Goal: Entertainment & Leisure: Consume media (video, audio)

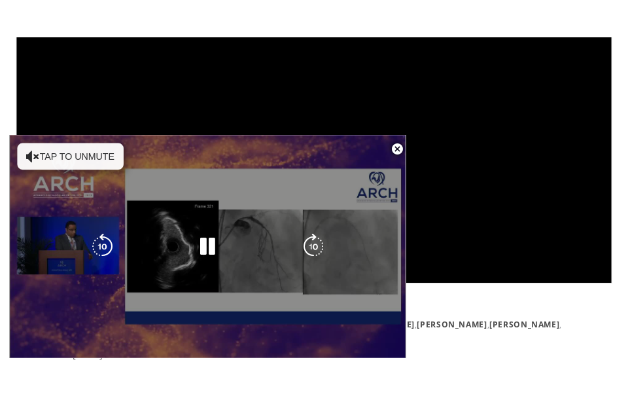
scroll to position [171, 0]
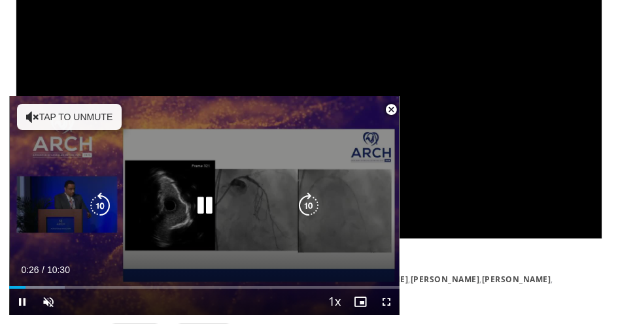
click at [44, 118] on button "Tap to unmute" at bounding box center [69, 117] width 105 height 26
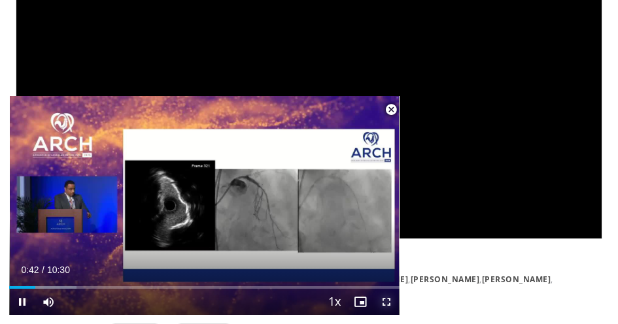
click at [383, 304] on span "Video Player" at bounding box center [387, 302] width 26 height 26
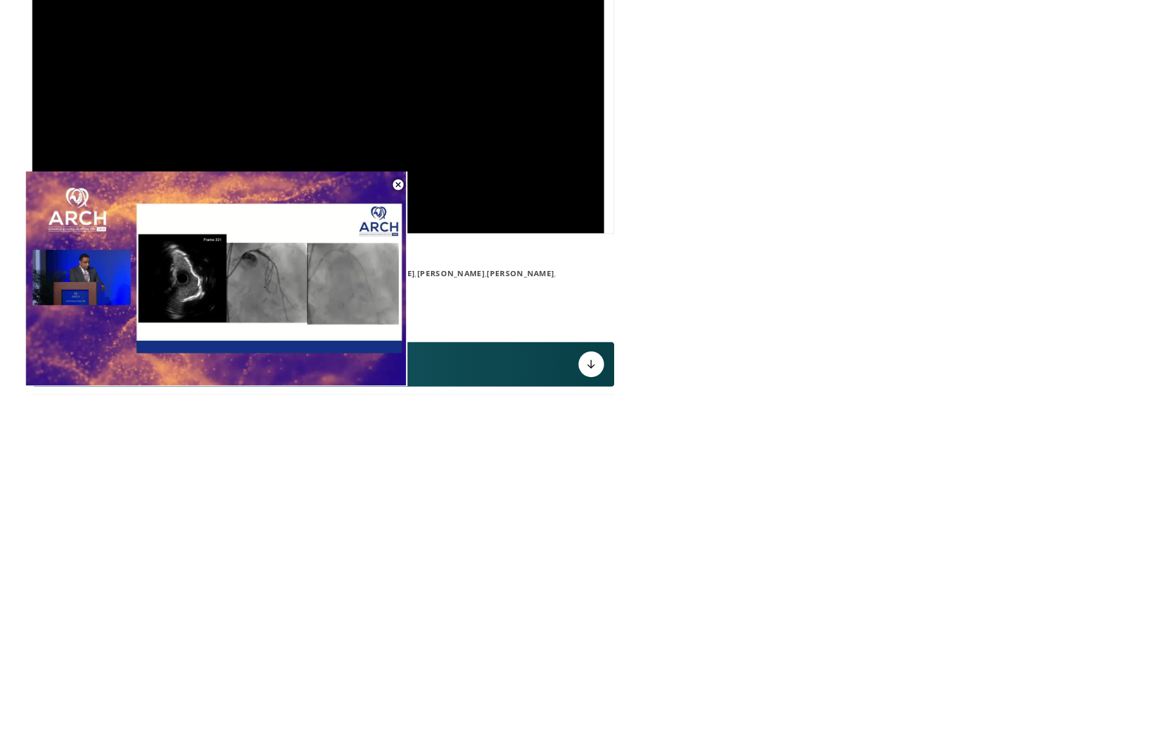
scroll to position [209, 0]
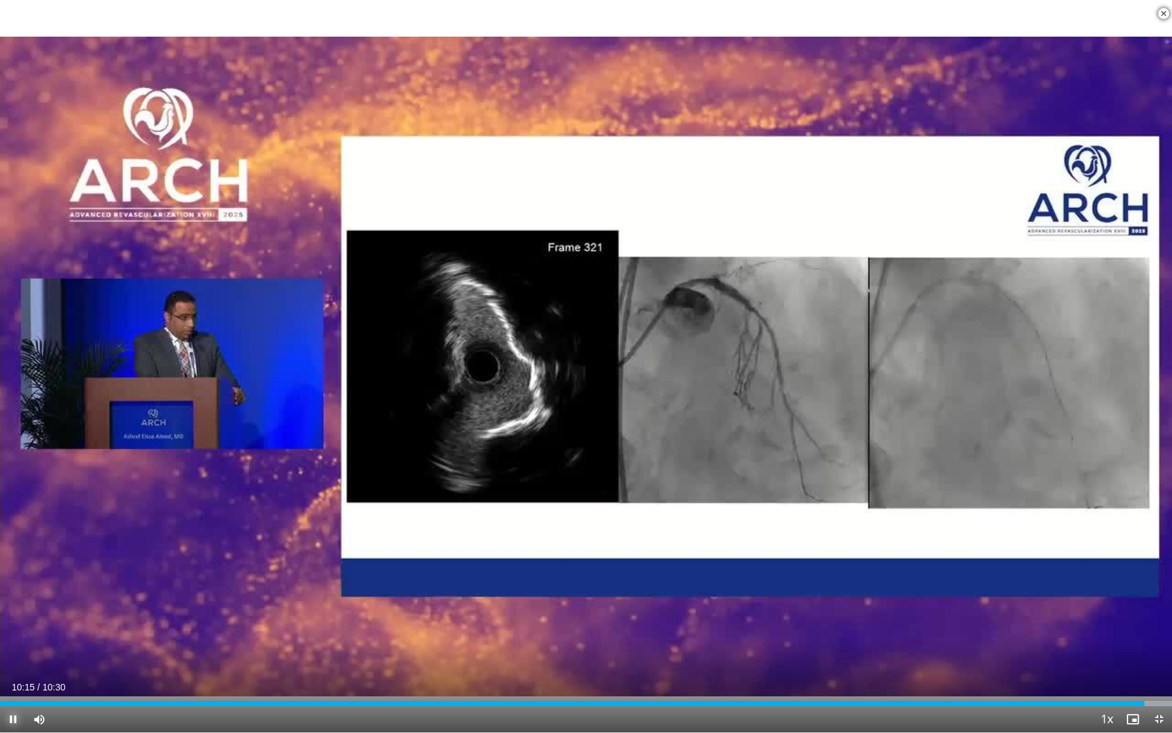
click at [11, 324] on span "Video Player" at bounding box center [13, 719] width 26 height 26
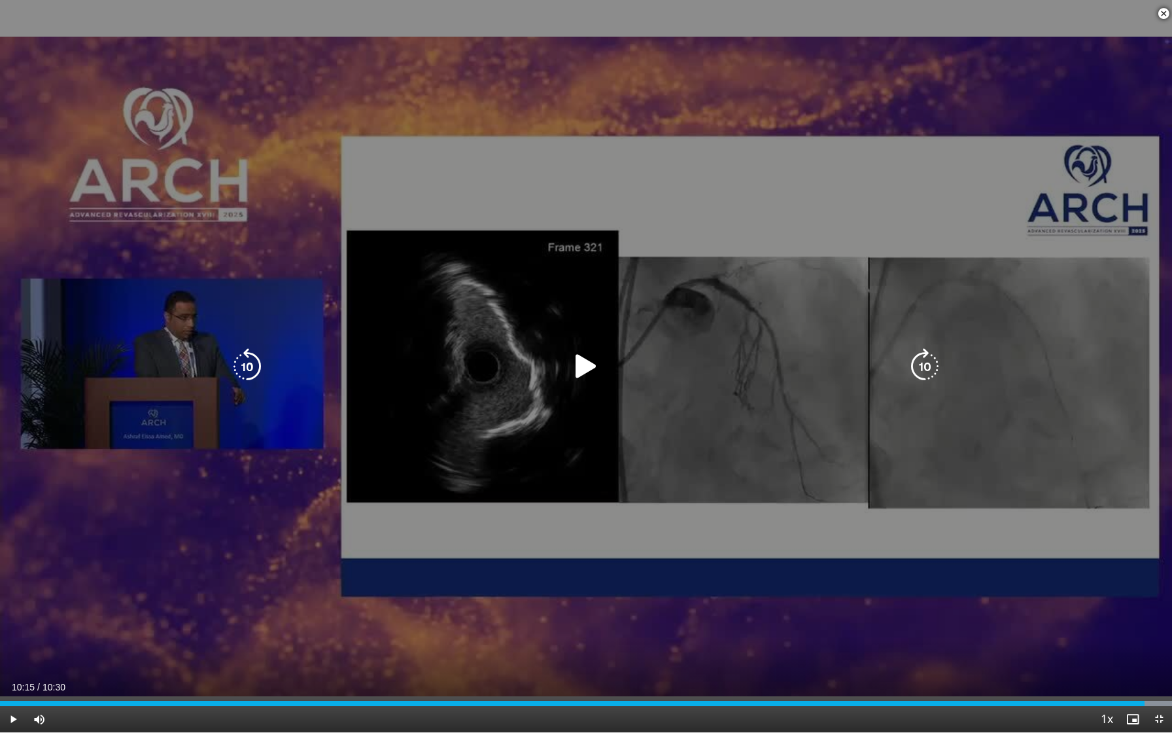
drag, startPoint x: 1162, startPoint y: 14, endPoint x: 1162, endPoint y: 669, distance: 654.8
click at [618, 14] on span "Video Player" at bounding box center [1164, 14] width 26 height 26
drag, startPoint x: 885, startPoint y: 433, endPoint x: 1104, endPoint y: 546, distance: 246.4
click at [618, 324] on div "10 seconds Tap to unmute" at bounding box center [586, 366] width 1172 height 732
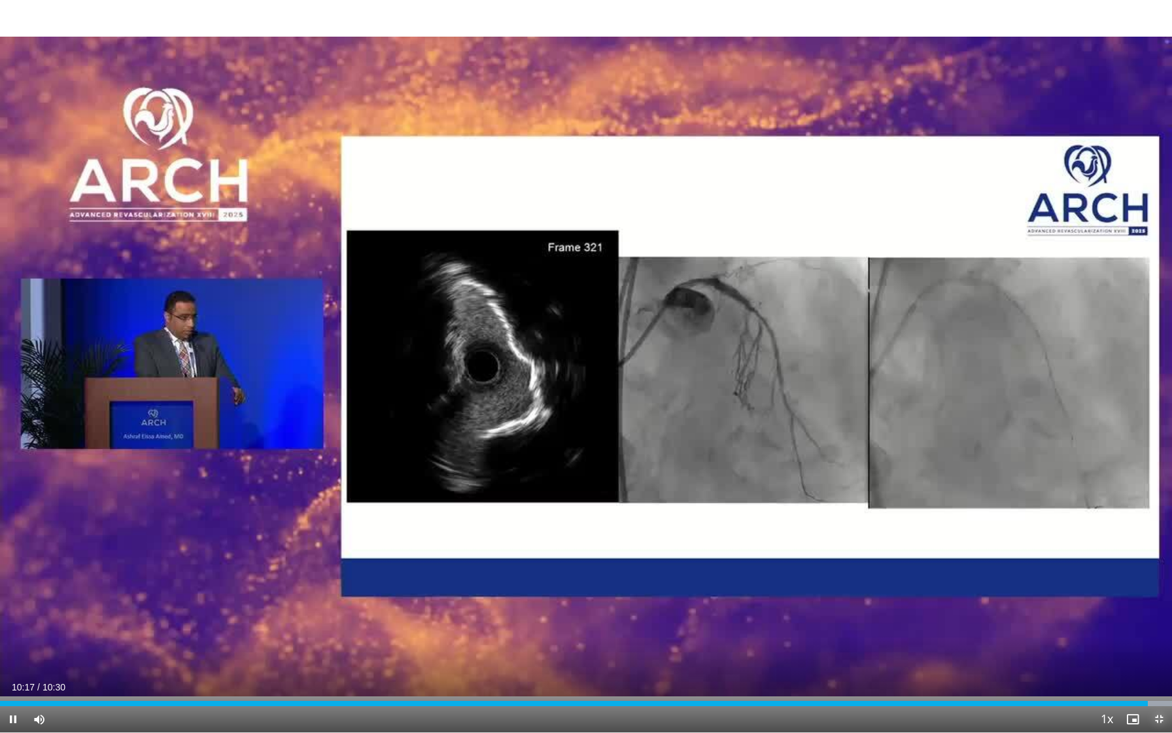
click at [618, 324] on span "Video Player" at bounding box center [1159, 719] width 26 height 26
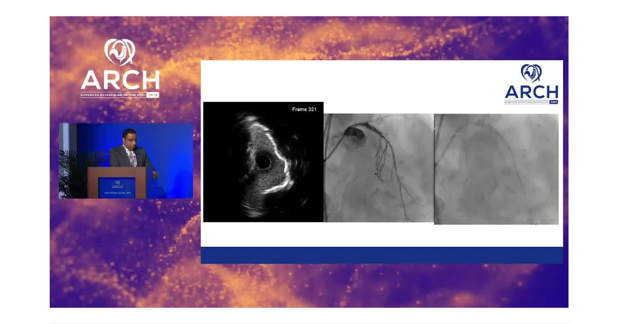
scroll to position [148, 0]
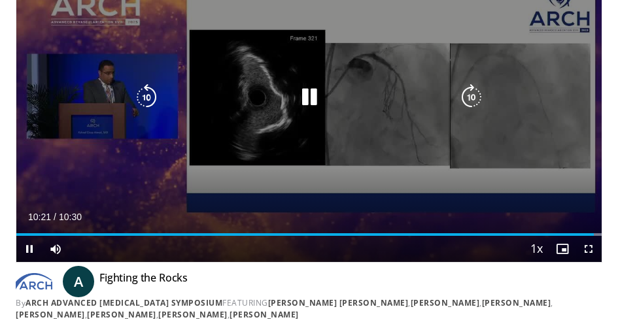
click at [305, 101] on icon "Video Player" at bounding box center [309, 97] width 26 height 26
